Goal: Obtain resource: Download file/media

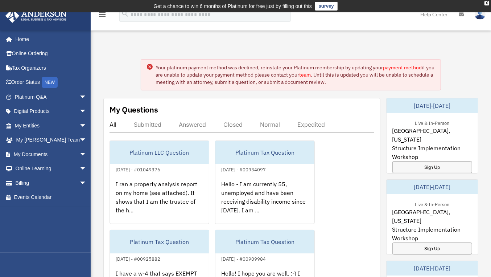
click at [149, 64] on circle at bounding box center [150, 67] width 6 height 6
click at [79, 152] on span "arrow_drop_down" at bounding box center [86, 154] width 15 height 15
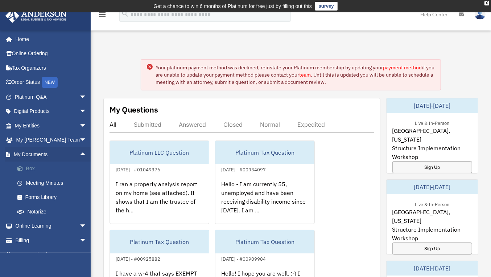
click at [45, 172] on link "Box" at bounding box center [53, 168] width 87 height 15
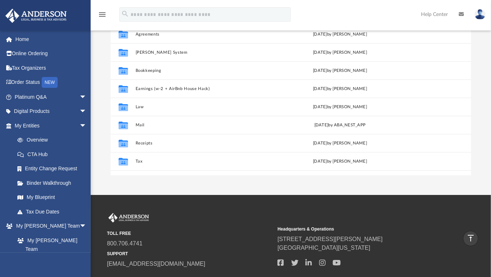
scroll to position [82, 0]
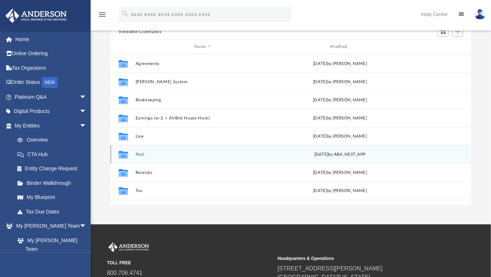
click at [181, 155] on button "Mail" at bounding box center [203, 154] width 134 height 5
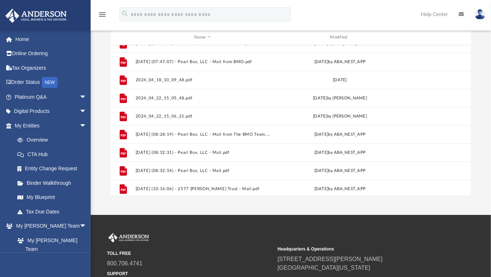
scroll to position [394, 0]
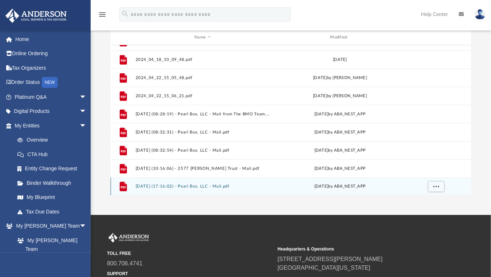
click at [174, 187] on button "[DATE] (17:16:02) - Pearl Box, LLC - Mail.pdf" at bounding box center [203, 186] width 134 height 5
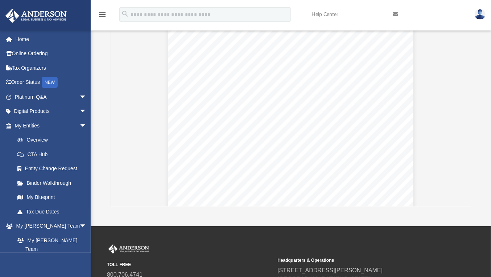
scroll to position [0, 0]
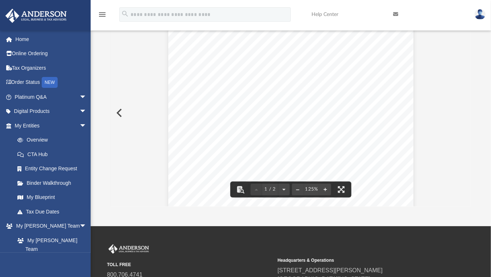
drag, startPoint x: 464, startPoint y: 55, endPoint x: 464, endPoint y: 120, distance: 64.9
click at [465, 125] on div "Document Viewer" at bounding box center [291, 112] width 361 height 187
